Goal: Use online tool/utility: Utilize a website feature to perform a specific function

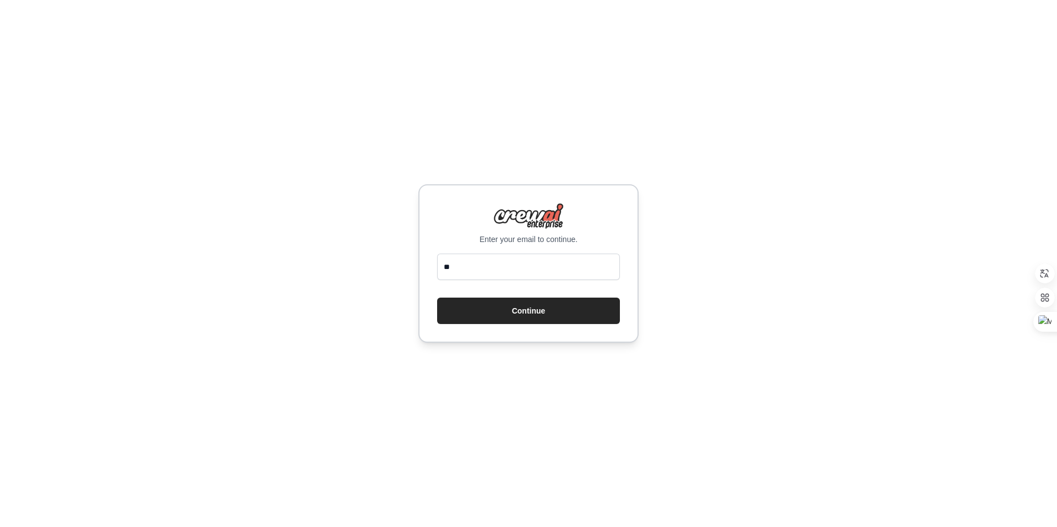
type input "*"
type input "**********"
click at [437, 298] on button "Continue" at bounding box center [528, 311] width 183 height 26
click at [520, 304] on button "Continue" at bounding box center [528, 311] width 183 height 26
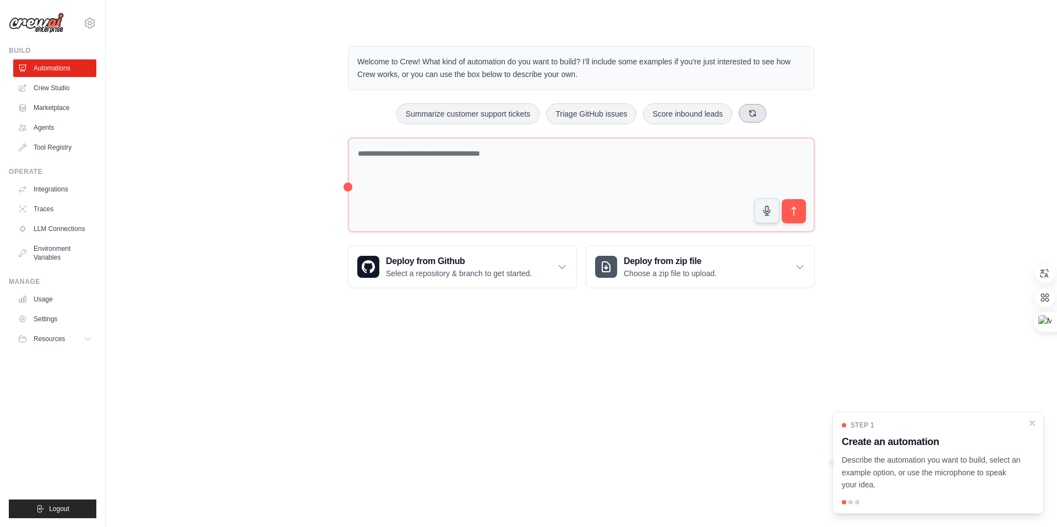
click at [756, 113] on icon at bounding box center [753, 113] width 6 height 6
click at [446, 119] on button "Process invoices automatically" at bounding box center [437, 113] width 124 height 21
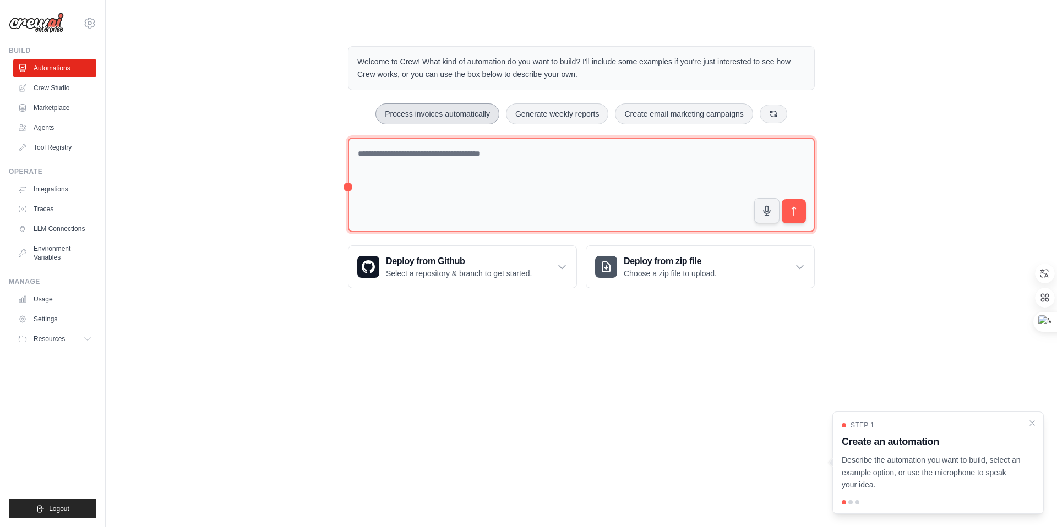
type textarea "**********"
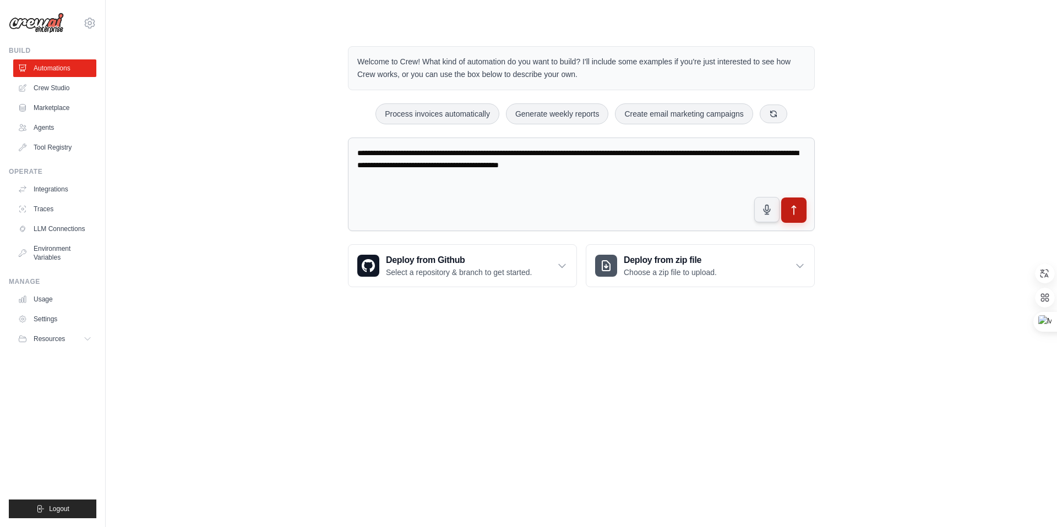
click at [801, 214] on button "submit" at bounding box center [793, 210] width 25 height 25
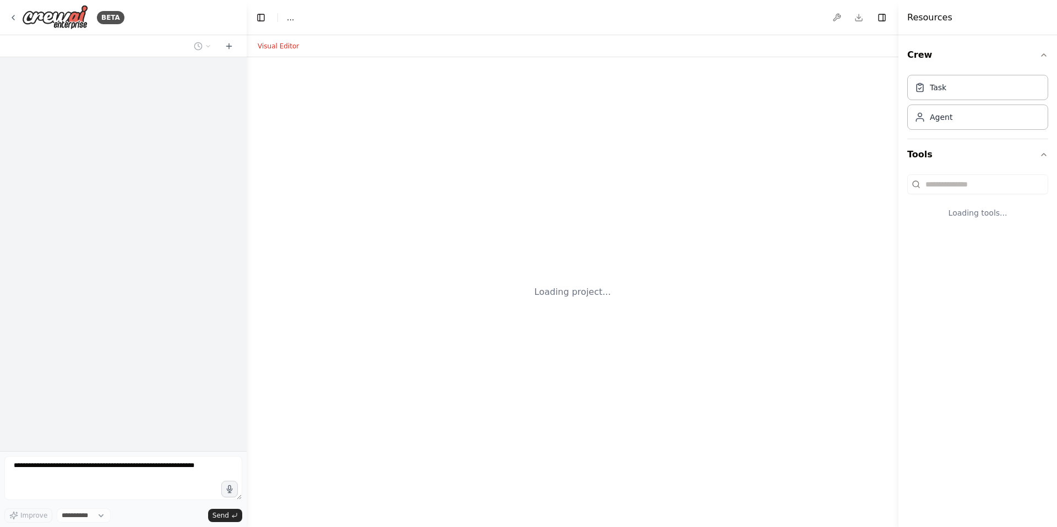
select select "****"
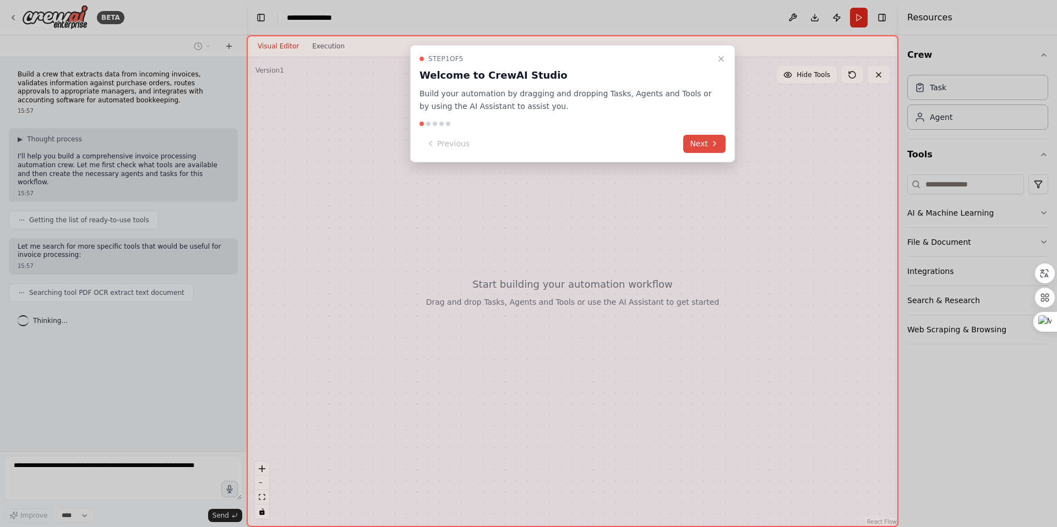
click at [695, 138] on button "Next" at bounding box center [704, 144] width 42 height 18
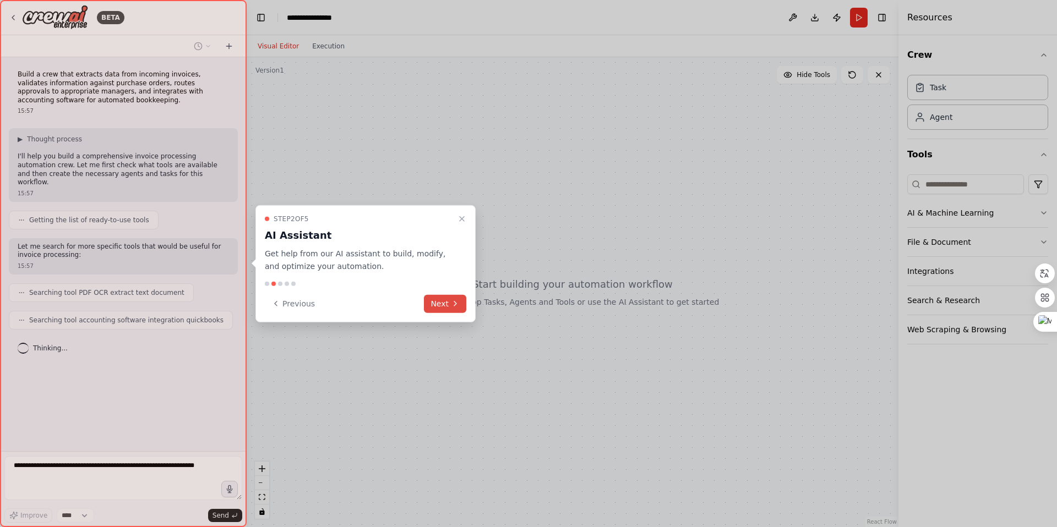
click at [441, 297] on button "Next" at bounding box center [445, 303] width 42 height 18
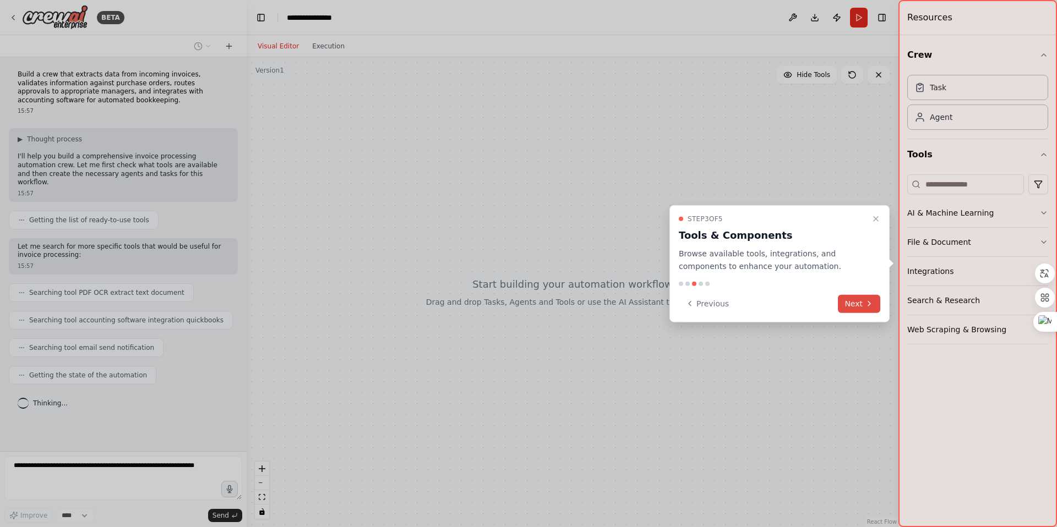
click at [866, 304] on icon at bounding box center [869, 303] width 9 height 9
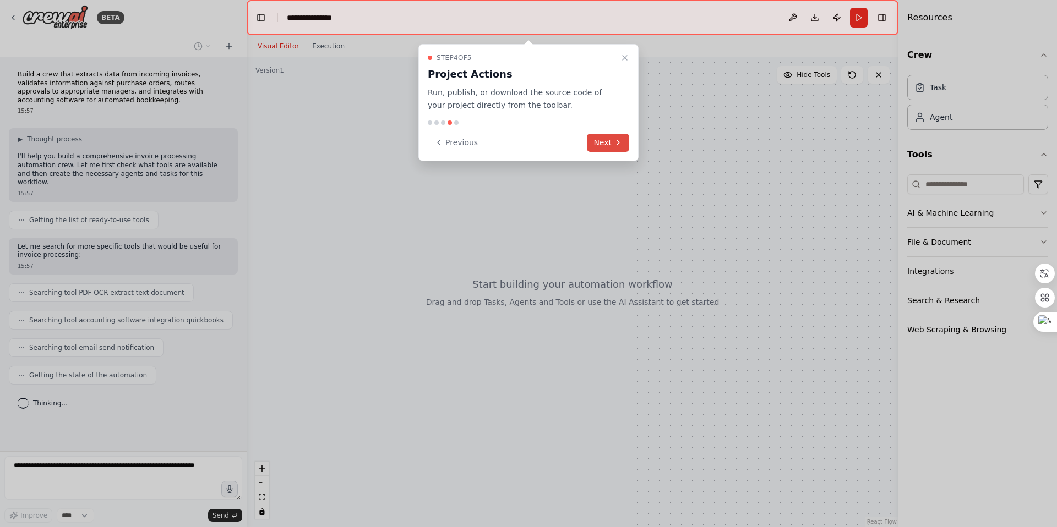
click at [603, 141] on button "Next" at bounding box center [608, 143] width 42 height 18
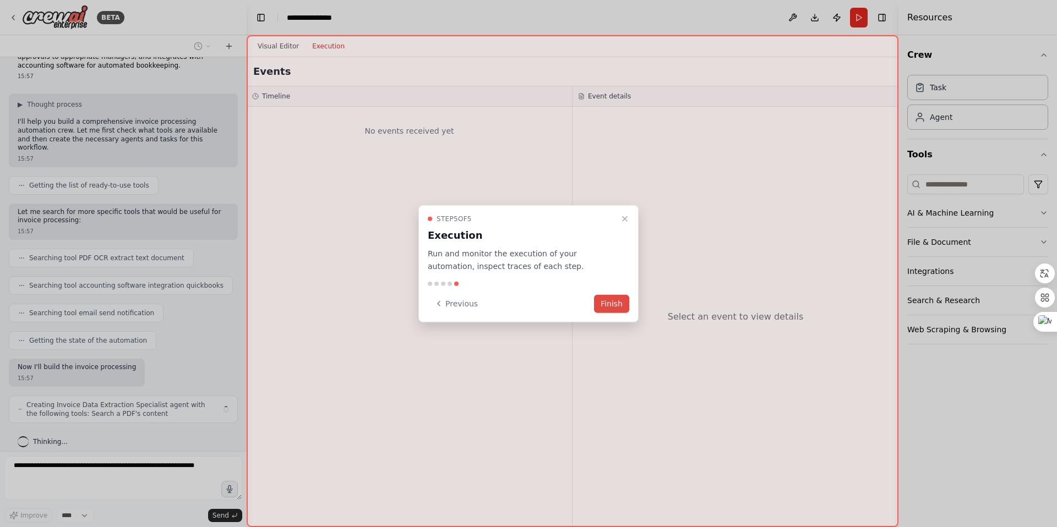
scroll to position [43, 0]
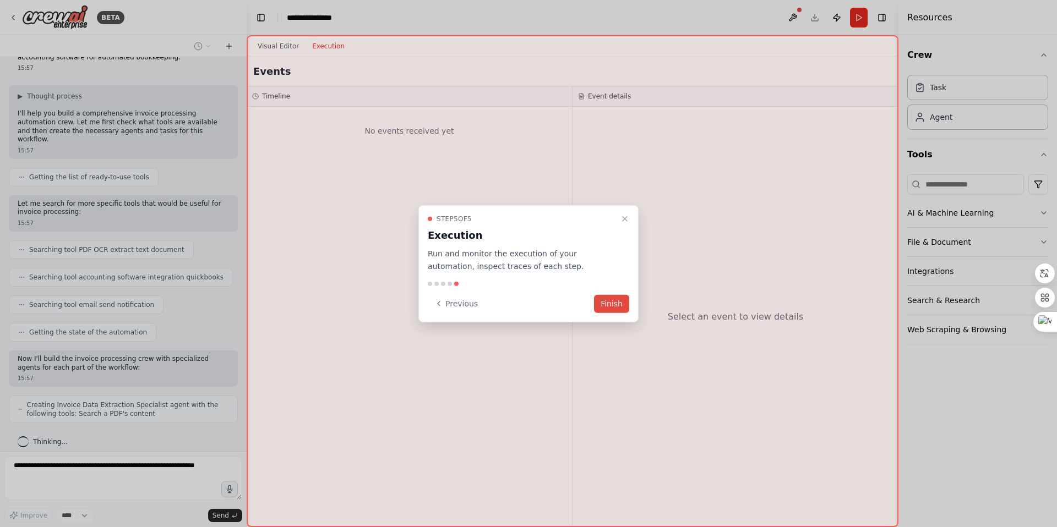
click at [619, 307] on button "Finish" at bounding box center [611, 303] width 35 height 18
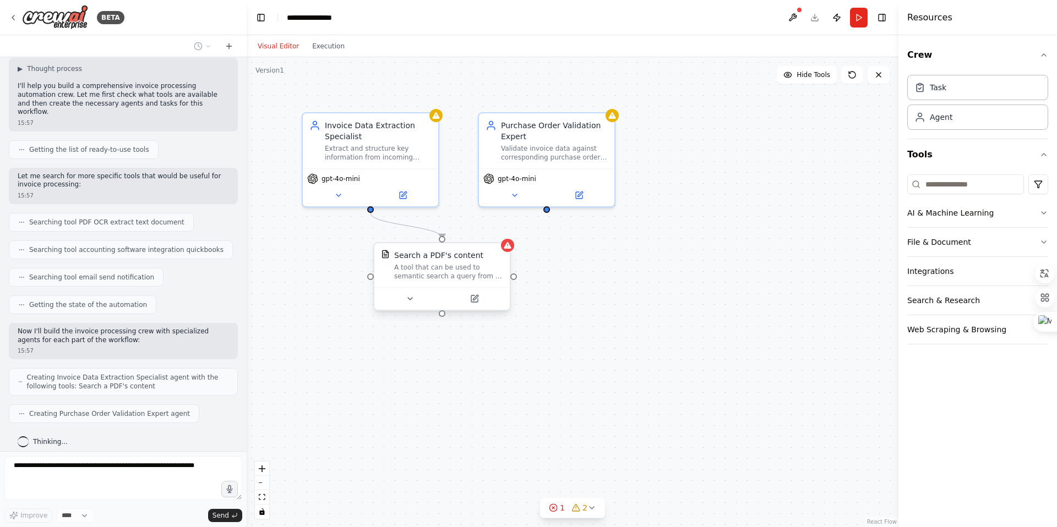
scroll to position [107, 0]
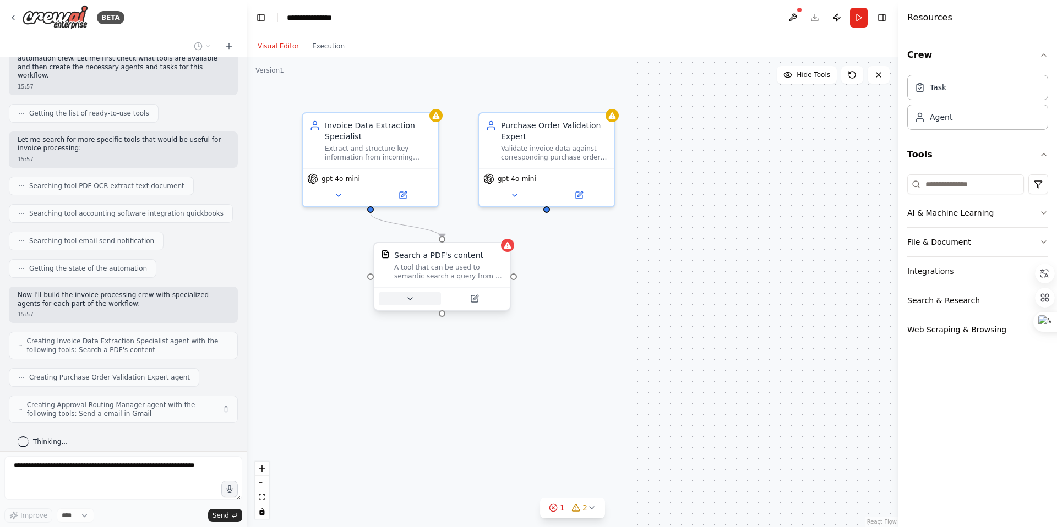
click at [410, 301] on icon at bounding box center [410, 298] width 9 height 9
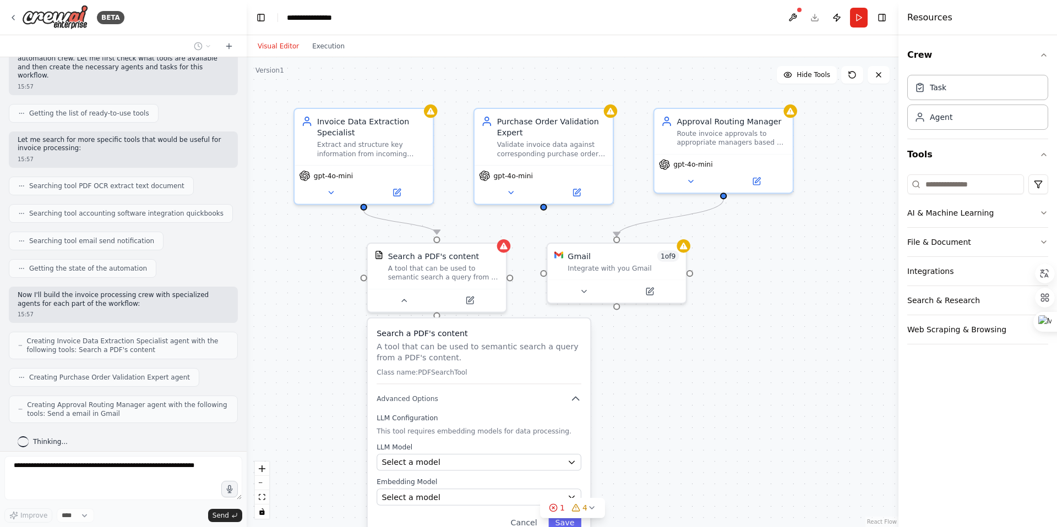
scroll to position [134, 0]
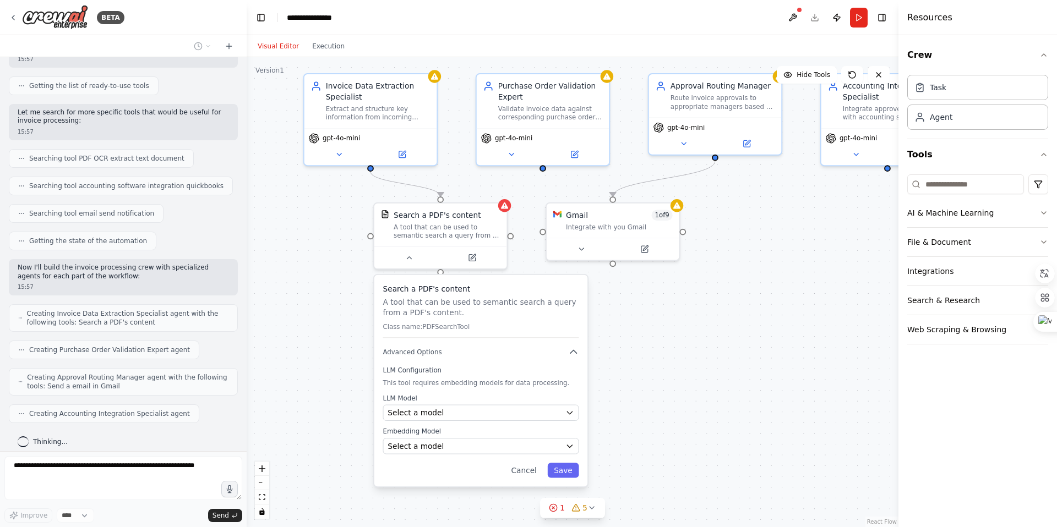
drag, startPoint x: 714, startPoint y: 370, endPoint x: 701, endPoint y: 328, distance: 44.4
click at [702, 327] on div ".deletable-edge-delete-btn { width: 20px; height: 20px; border: 0px solid #ffff…" at bounding box center [573, 292] width 652 height 470
click at [575, 247] on button at bounding box center [581, 247] width 61 height 13
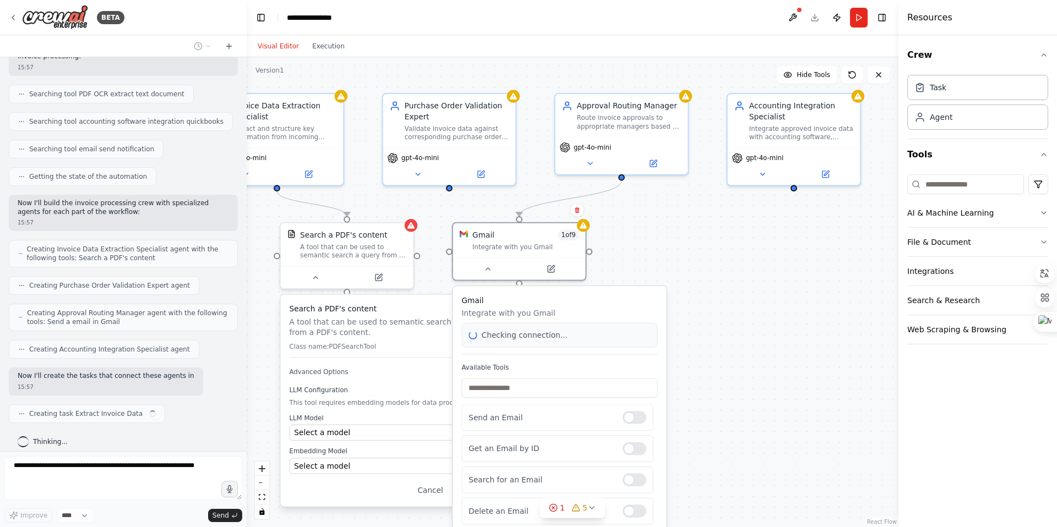
scroll to position [207, 0]
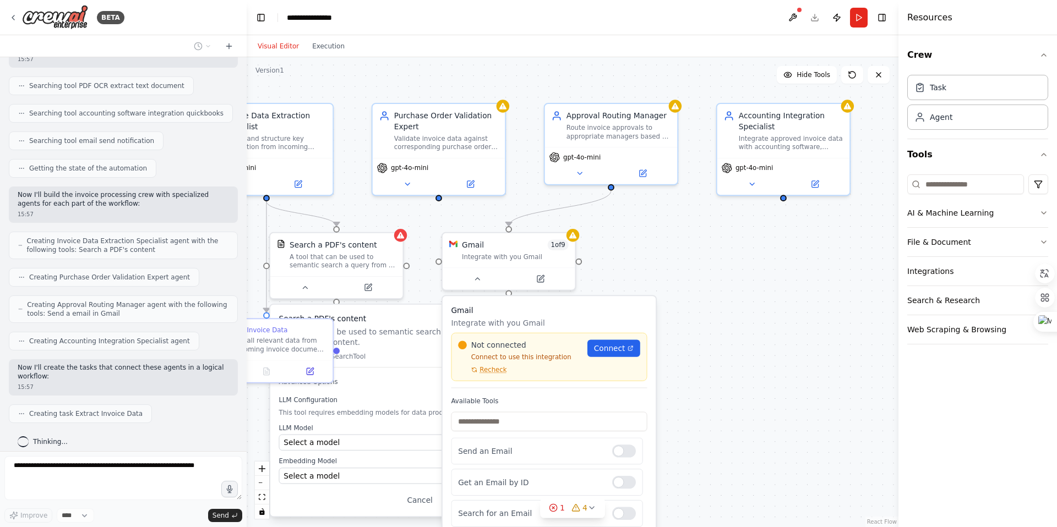
drag, startPoint x: 788, startPoint y: 237, endPoint x: 684, endPoint y: 266, distance: 108.2
click at [684, 266] on div ".deletable-edge-delete-btn { width: 20px; height: 20px; border: 0px solid #ffff…" at bounding box center [573, 292] width 652 height 470
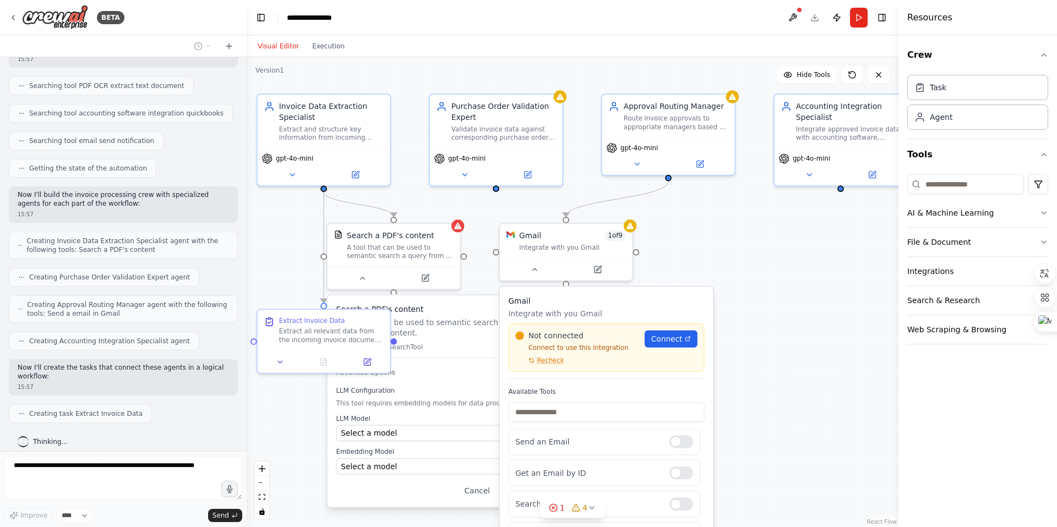
drag, startPoint x: 681, startPoint y: 269, endPoint x: 739, endPoint y: 259, distance: 58.0
click at [739, 259] on div ".deletable-edge-delete-btn { width: 20px; height: 20px; border: 0px solid #ffff…" at bounding box center [573, 292] width 652 height 470
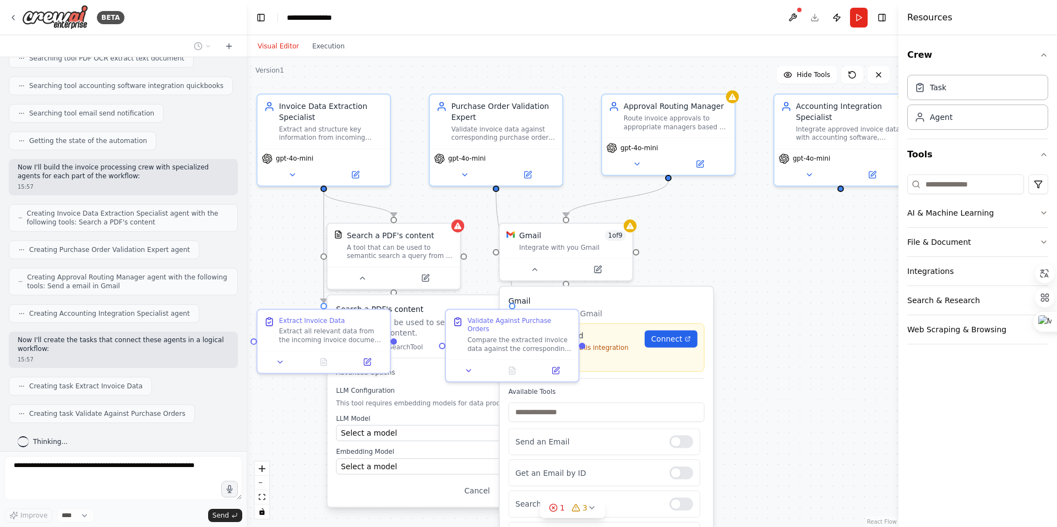
click at [751, 261] on div ".deletable-edge-delete-btn { width: 20px; height: 20px; border: 0px solid #ffff…" at bounding box center [573, 292] width 652 height 470
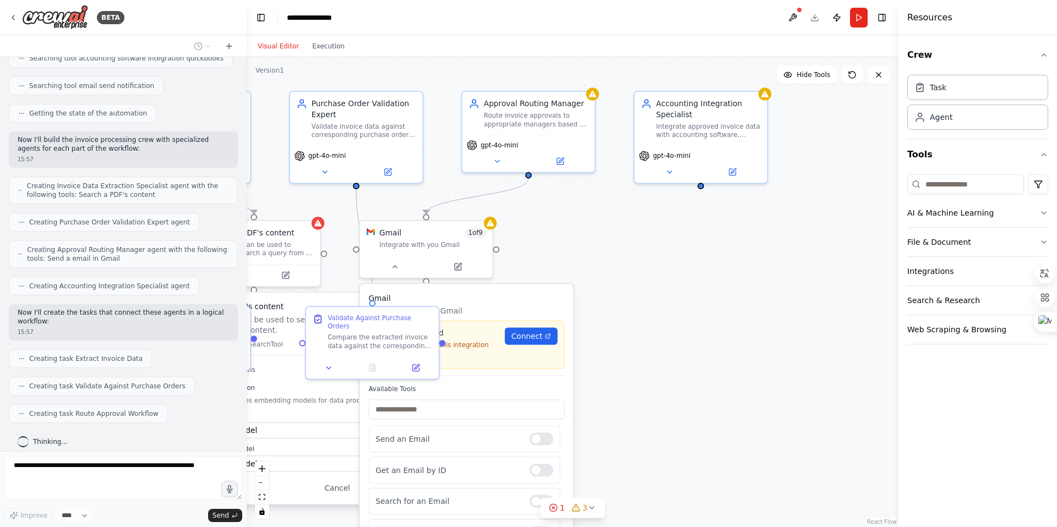
drag, startPoint x: 799, startPoint y: 267, endPoint x: 659, endPoint y: 265, distance: 139.8
click at [659, 265] on div ".deletable-edge-delete-btn { width: 20px; height: 20px; border: 0px solid #ffff…" at bounding box center [573, 292] width 652 height 470
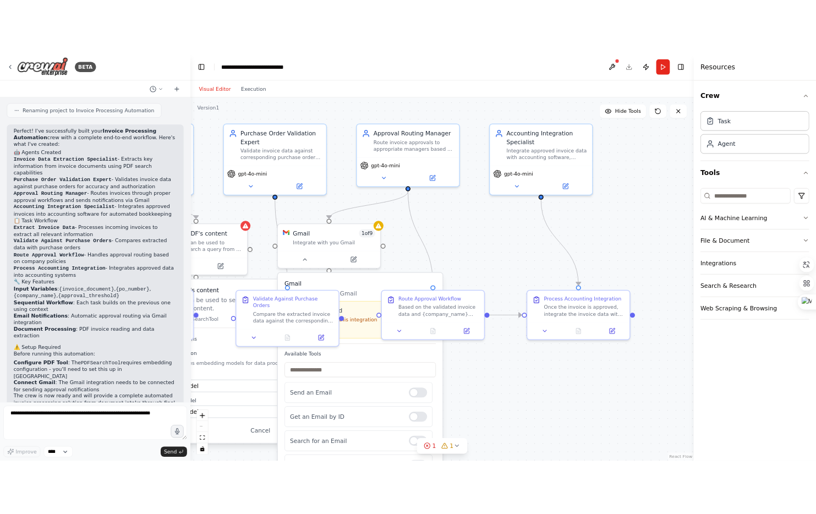
scroll to position [730, 0]
